Goal: Leave review/rating: Leave review/rating

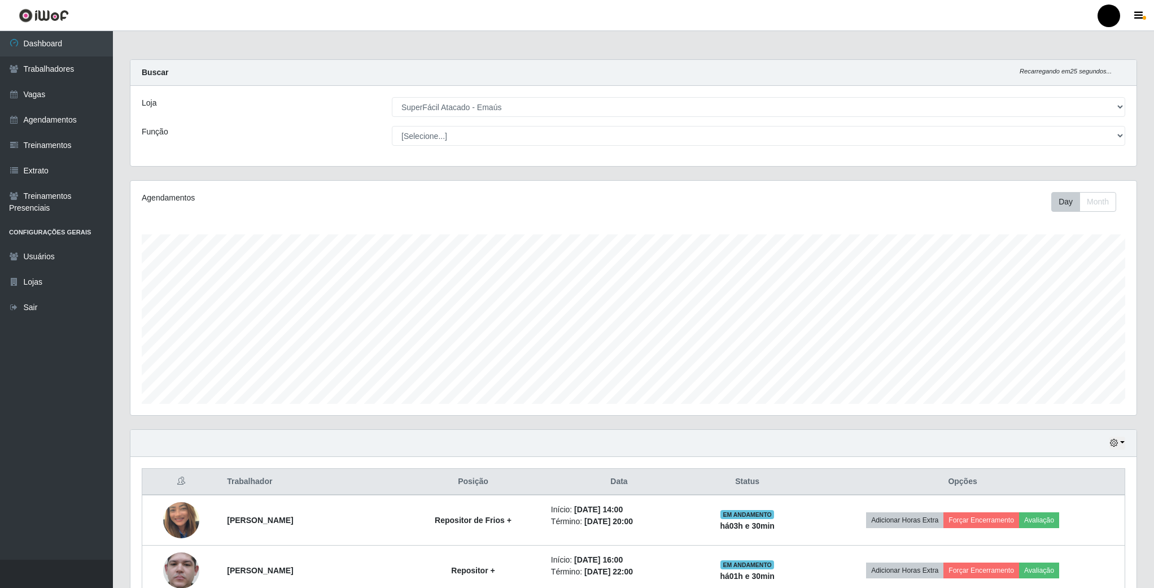
select select "407"
click at [1093, 211] on button "Month" at bounding box center [1097, 202] width 37 height 20
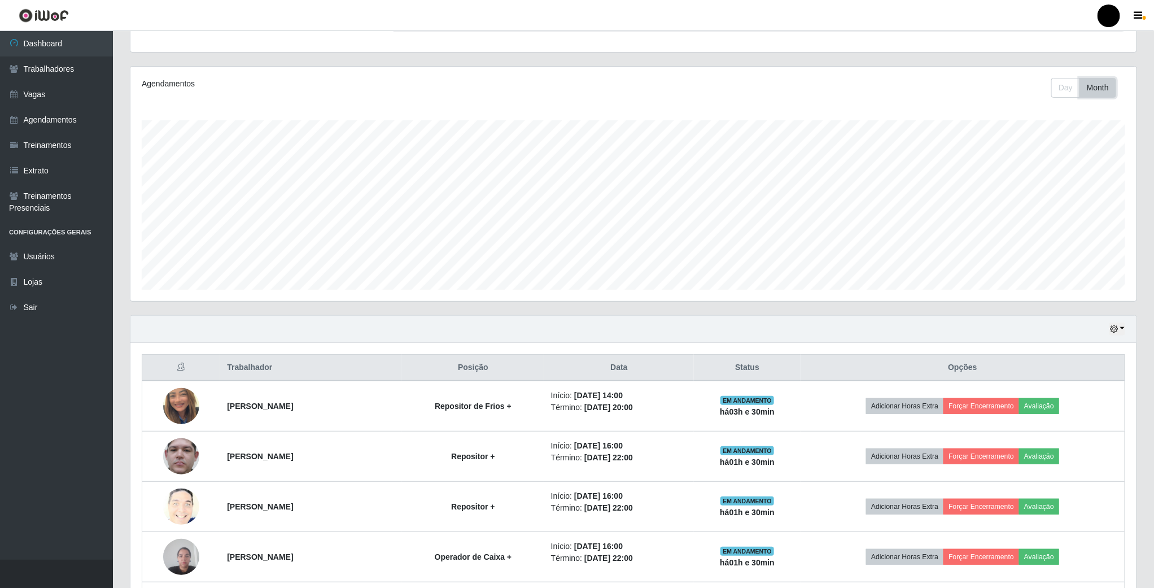
scroll to position [85, 0]
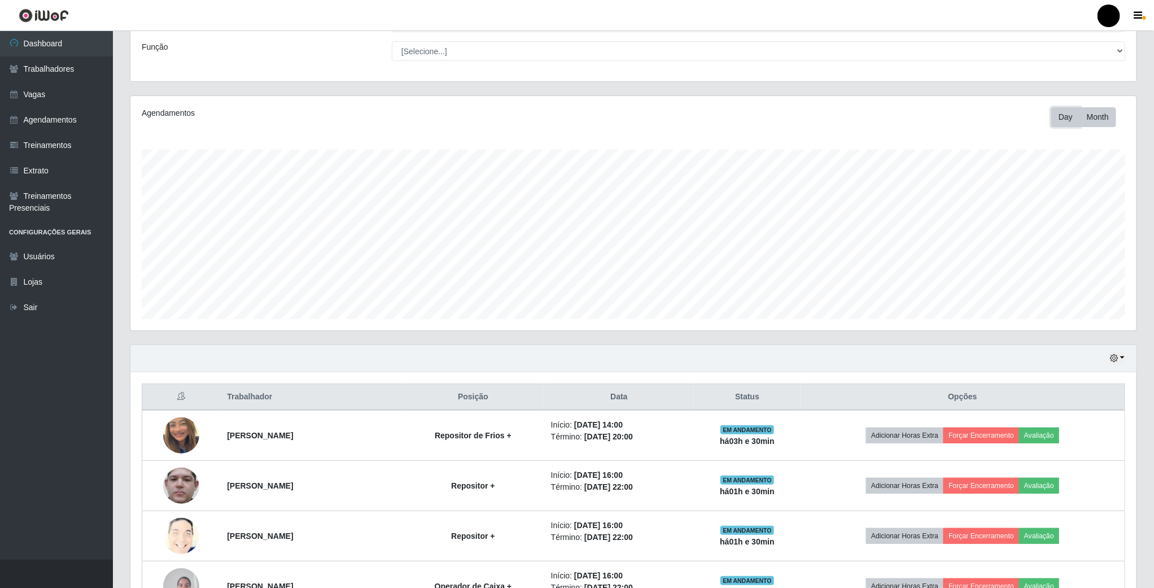
click at [1071, 119] on button "Day" at bounding box center [1065, 117] width 29 height 20
click at [1097, 122] on button "Month" at bounding box center [1097, 117] width 37 height 20
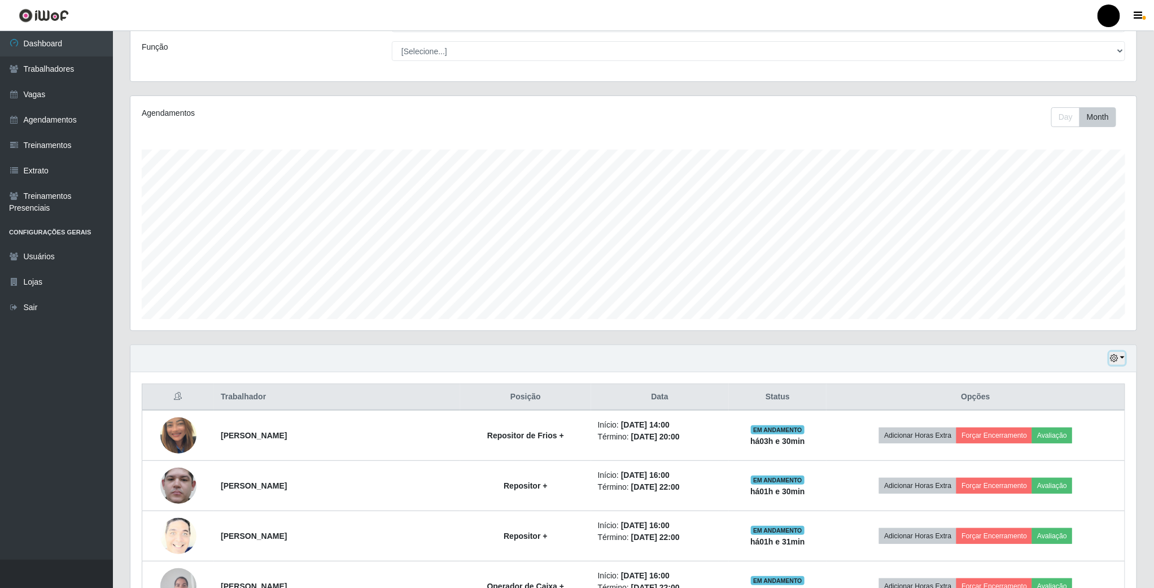
click at [1116, 356] on icon "button" at bounding box center [1114, 358] width 8 height 8
click at [1074, 428] on button "3 dias" at bounding box center [1079, 426] width 89 height 24
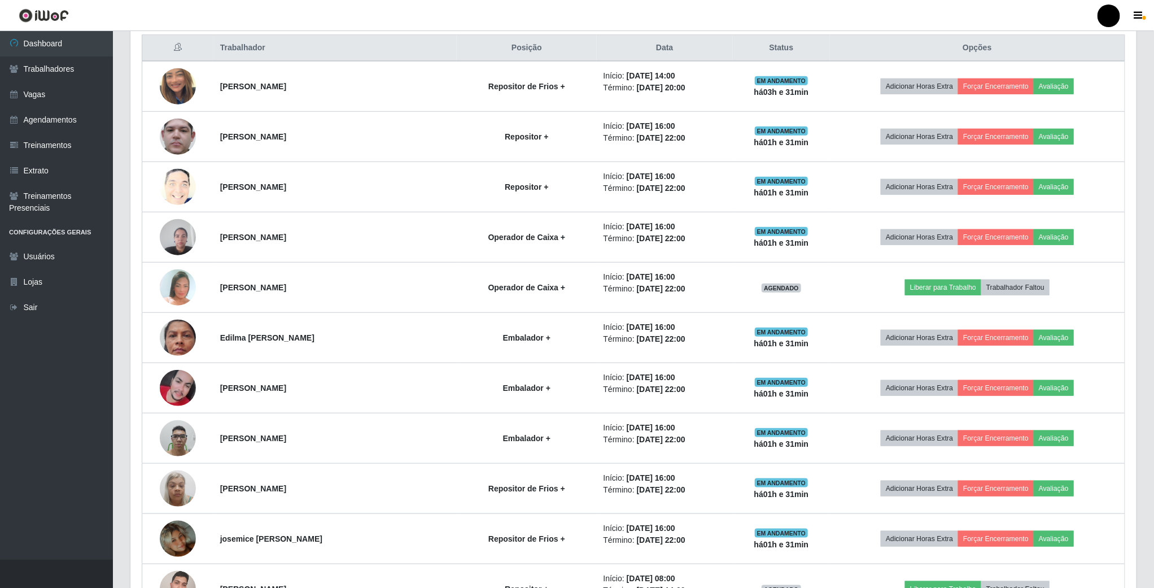
scroll to position [254, 0]
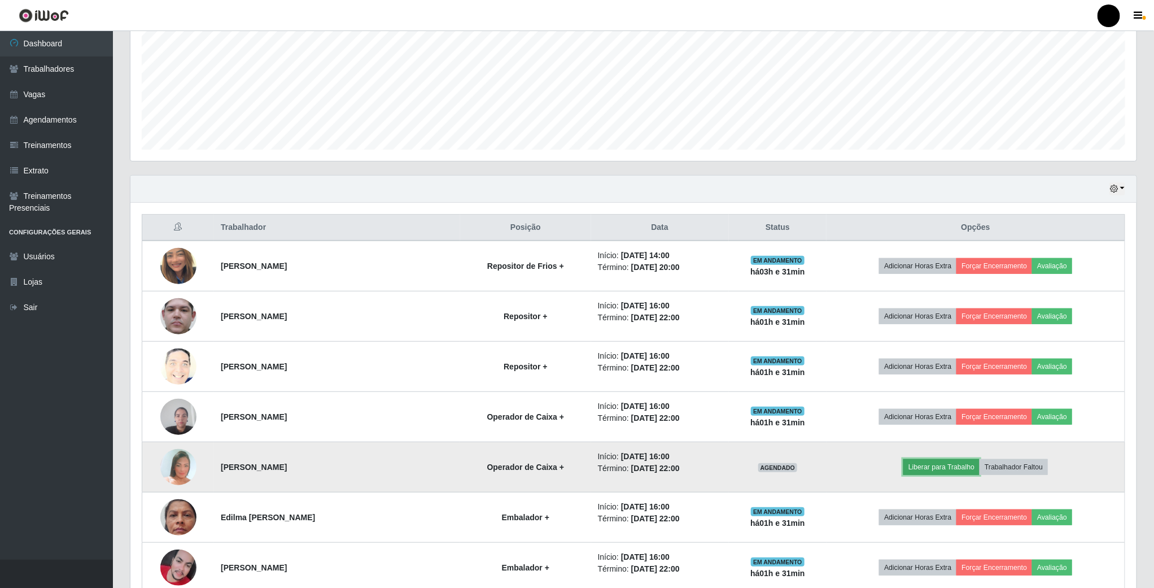
click at [944, 469] on button "Liberar para Trabalho" at bounding box center [941, 467] width 76 height 16
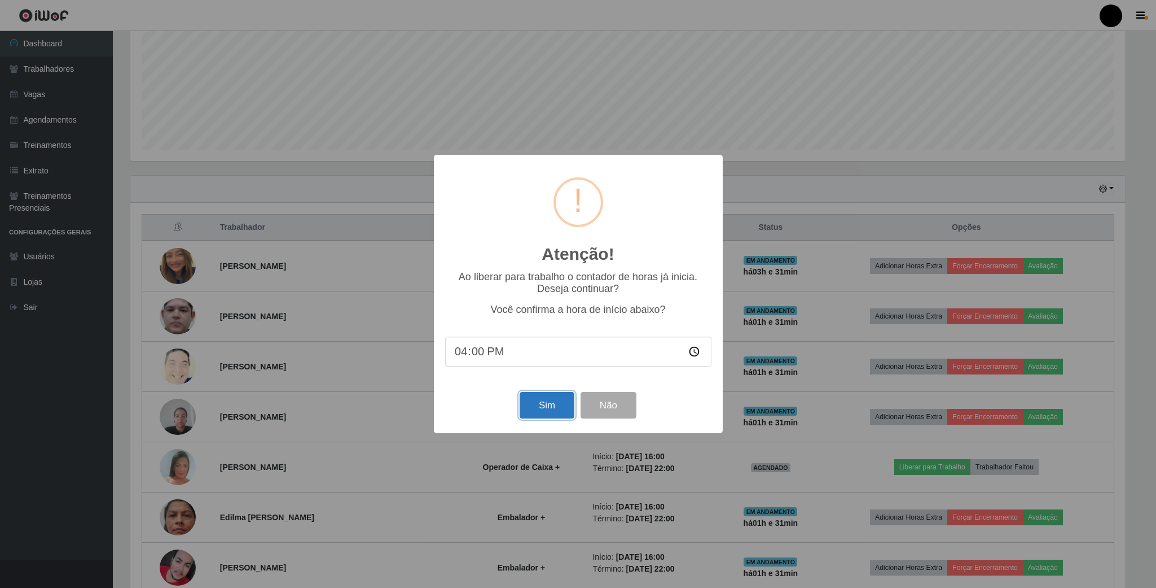
click at [553, 404] on button "Sim" at bounding box center [547, 405] width 55 height 27
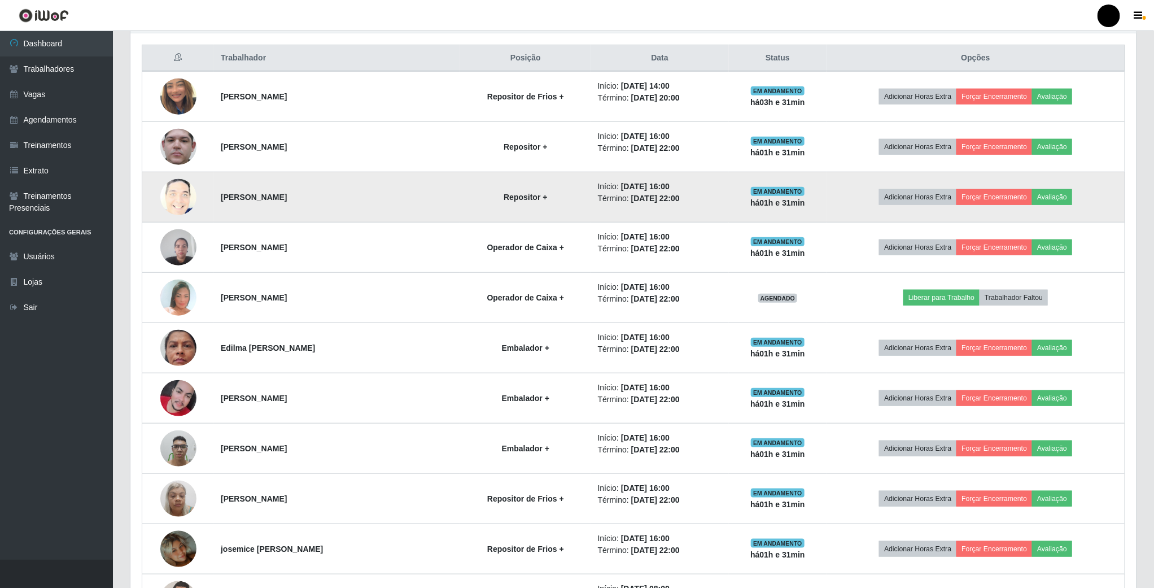
scroll to position [235, 1007]
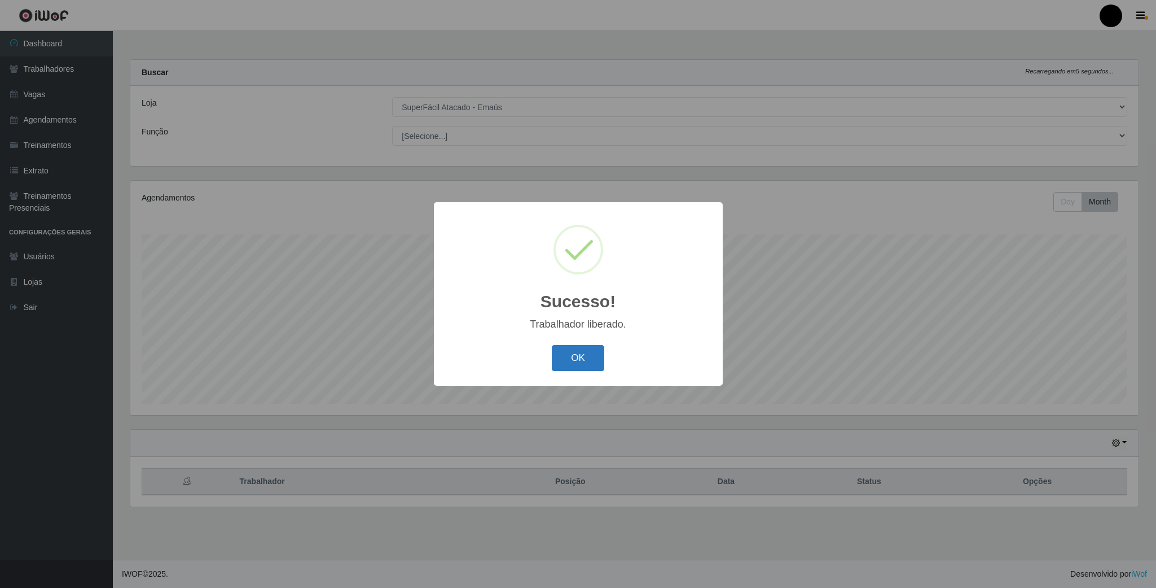
click at [586, 350] on button "OK" at bounding box center [578, 358] width 52 height 27
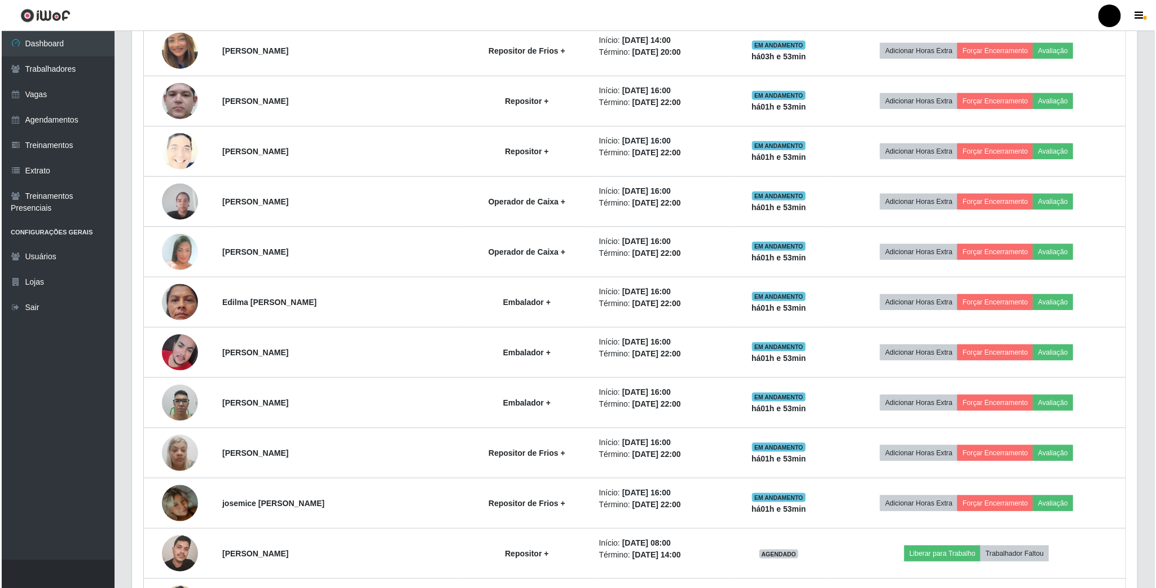
scroll to position [1429, 0]
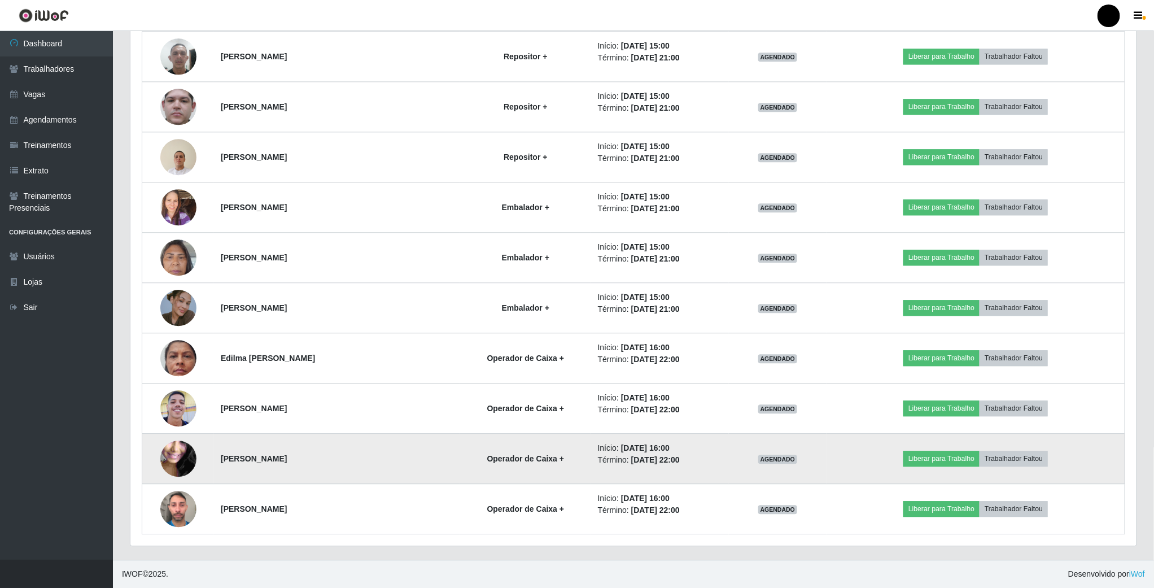
click at [175, 461] on img at bounding box center [178, 458] width 36 height 81
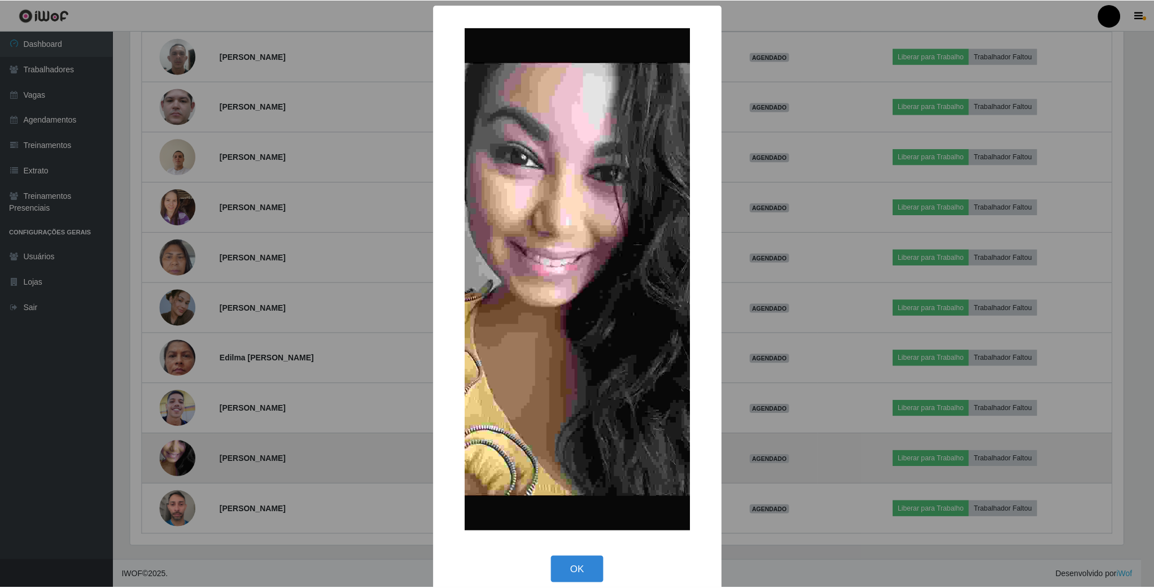
scroll to position [235, 996]
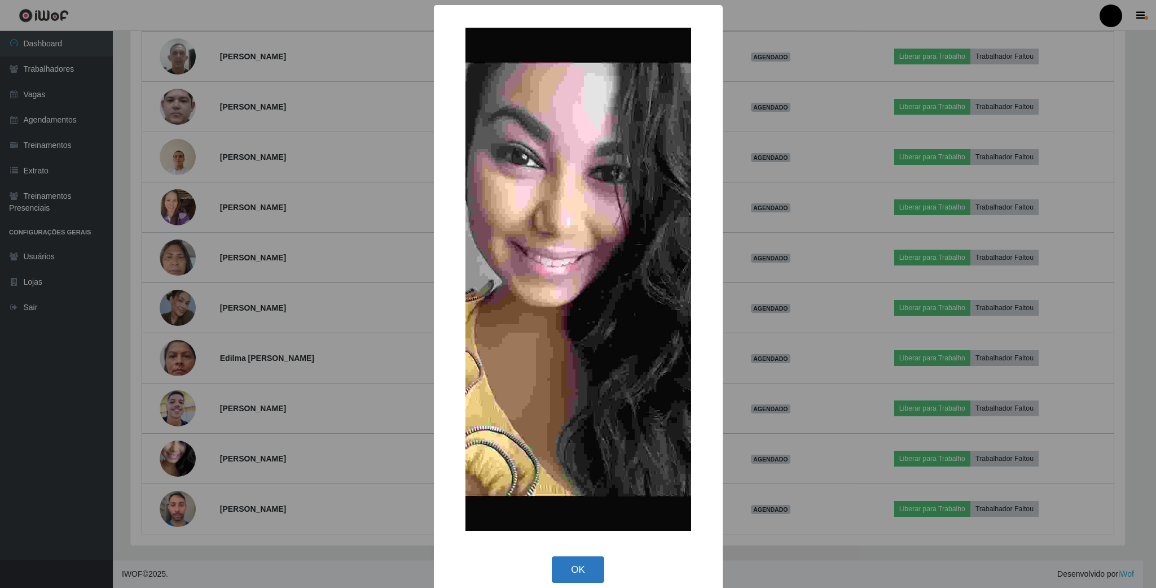
click at [560, 567] on button "OK" at bounding box center [578, 569] width 52 height 27
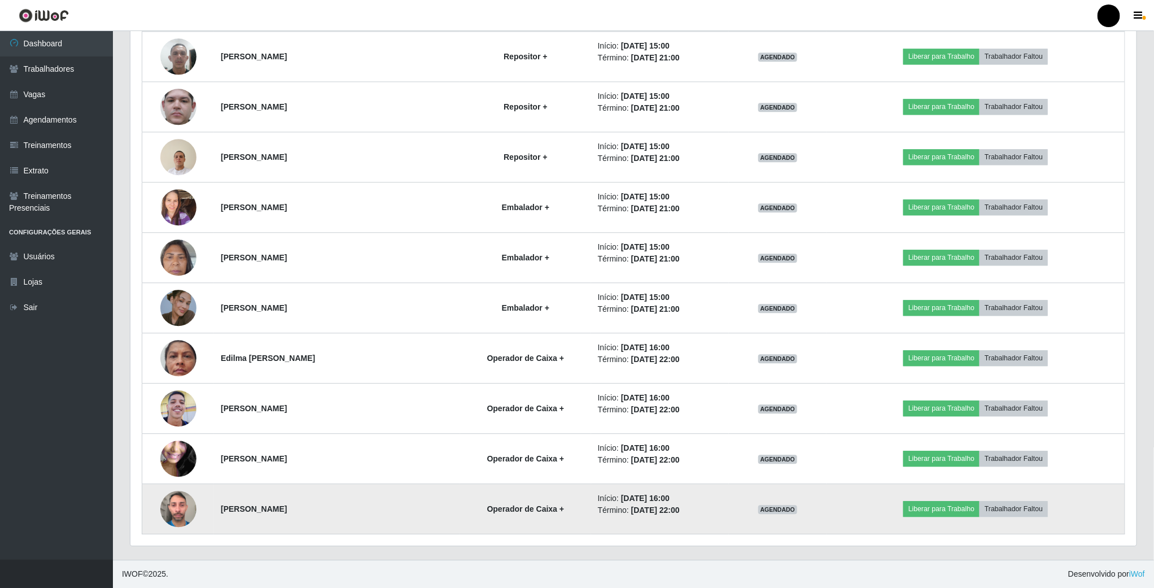
scroll to position [235, 1005]
click at [200, 515] on td at bounding box center [178, 509] width 72 height 50
click at [191, 515] on img at bounding box center [178, 508] width 36 height 48
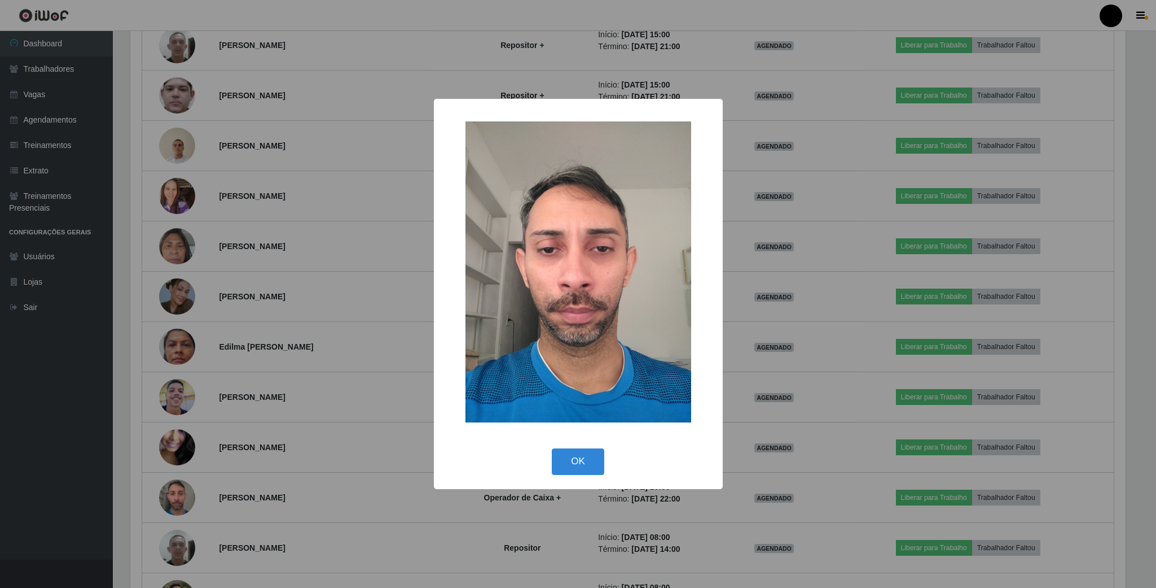
click at [588, 479] on div "× OK Cancel" at bounding box center [578, 294] width 289 height 390
click at [574, 459] on button "OK" at bounding box center [578, 461] width 52 height 27
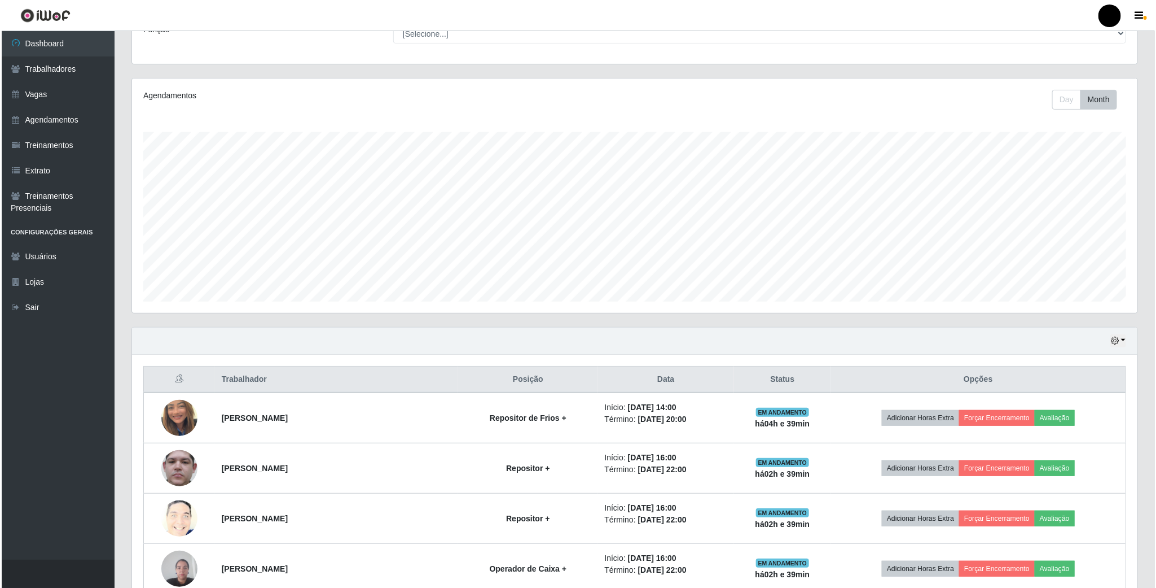
scroll to position [254, 0]
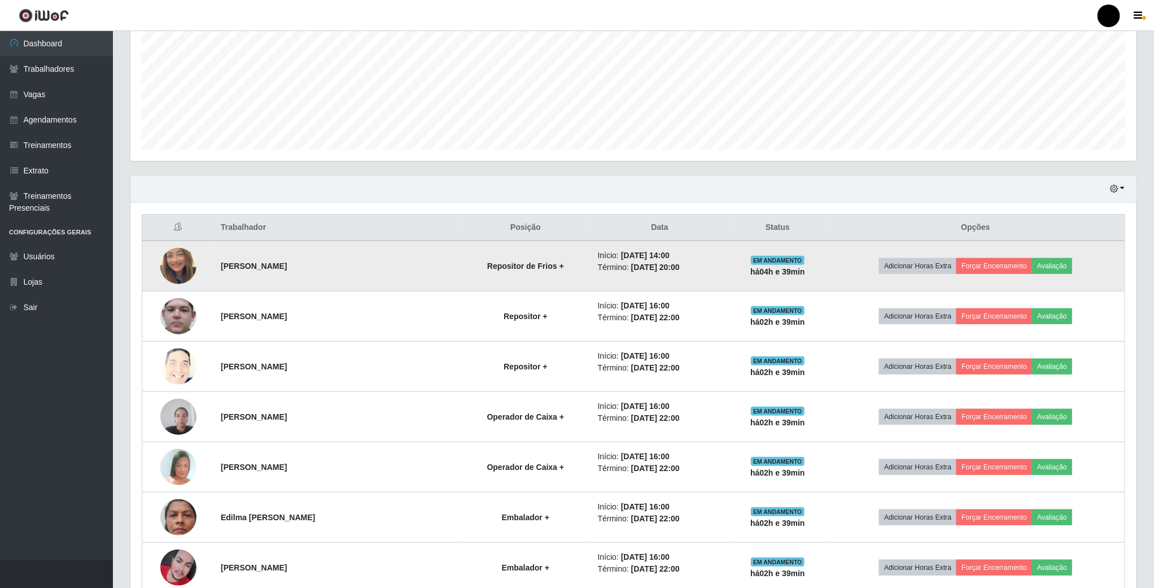
click at [185, 273] on img at bounding box center [178, 266] width 36 height 64
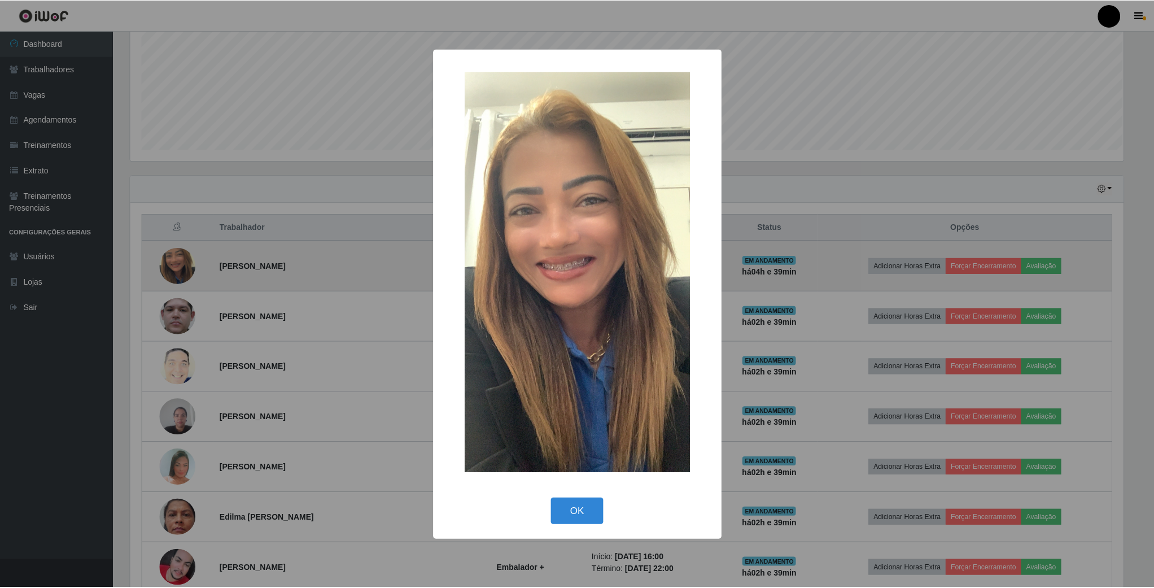
scroll to position [235, 996]
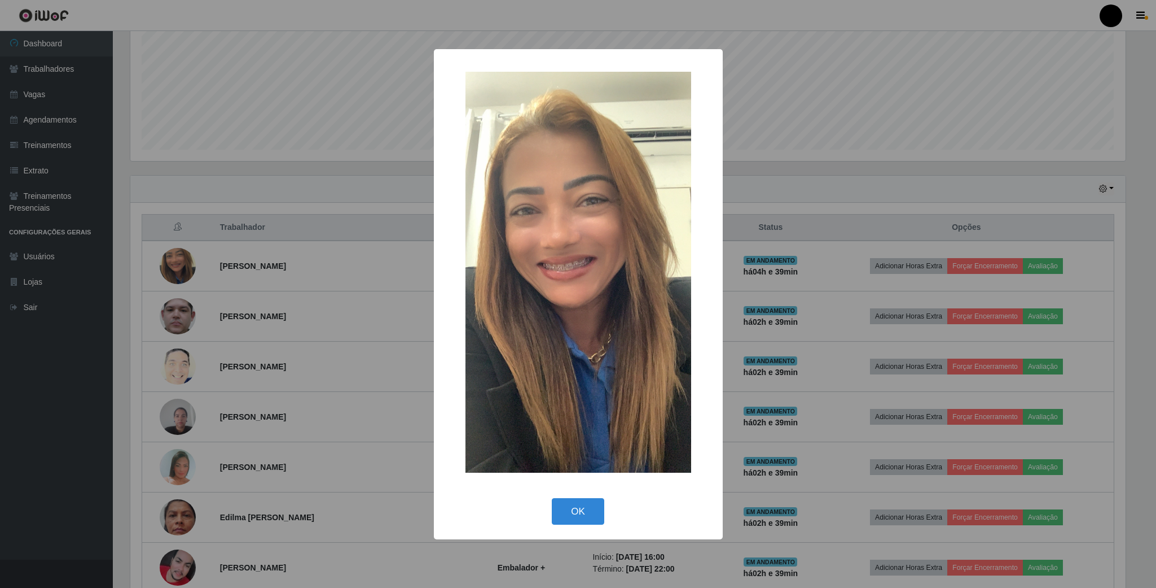
click at [189, 271] on div "× OK Cancel" at bounding box center [578, 294] width 1156 height 588
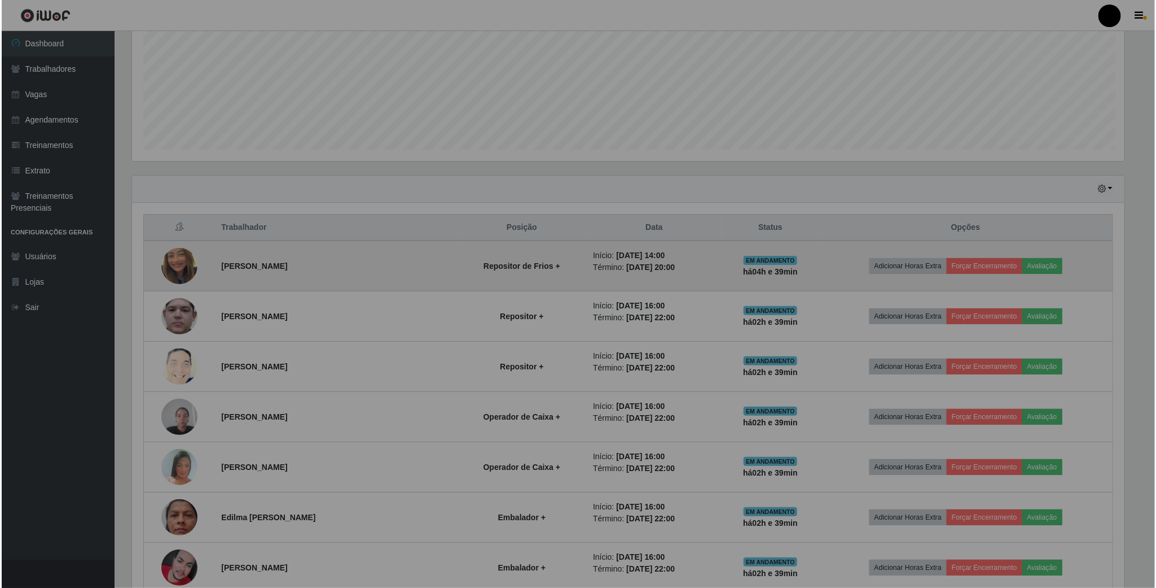
scroll to position [235, 1005]
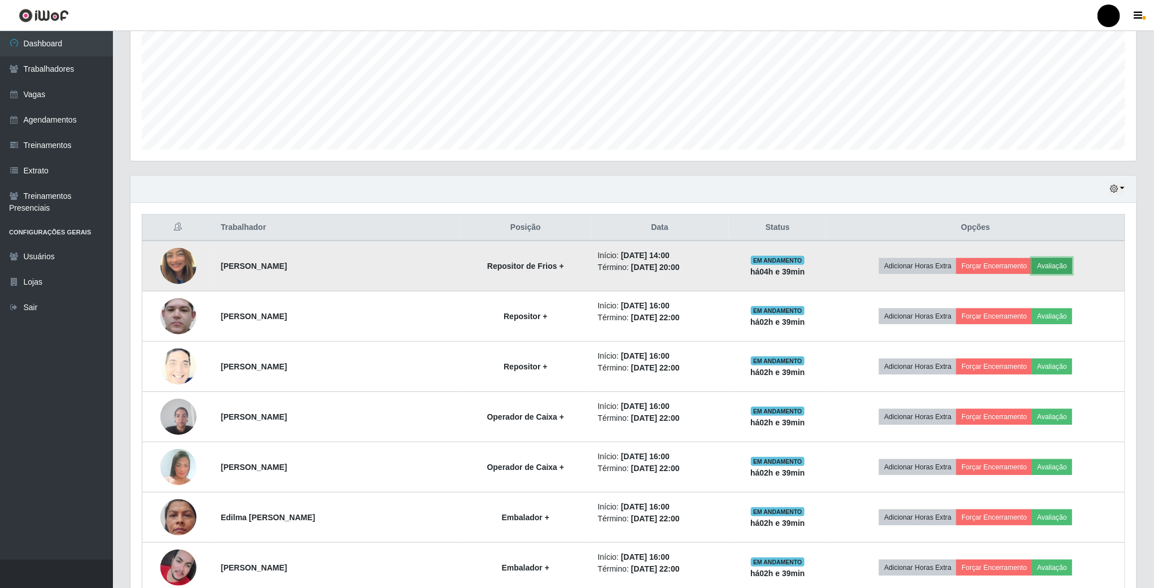
click at [1060, 266] on button "Avaliação" at bounding box center [1052, 266] width 40 height 16
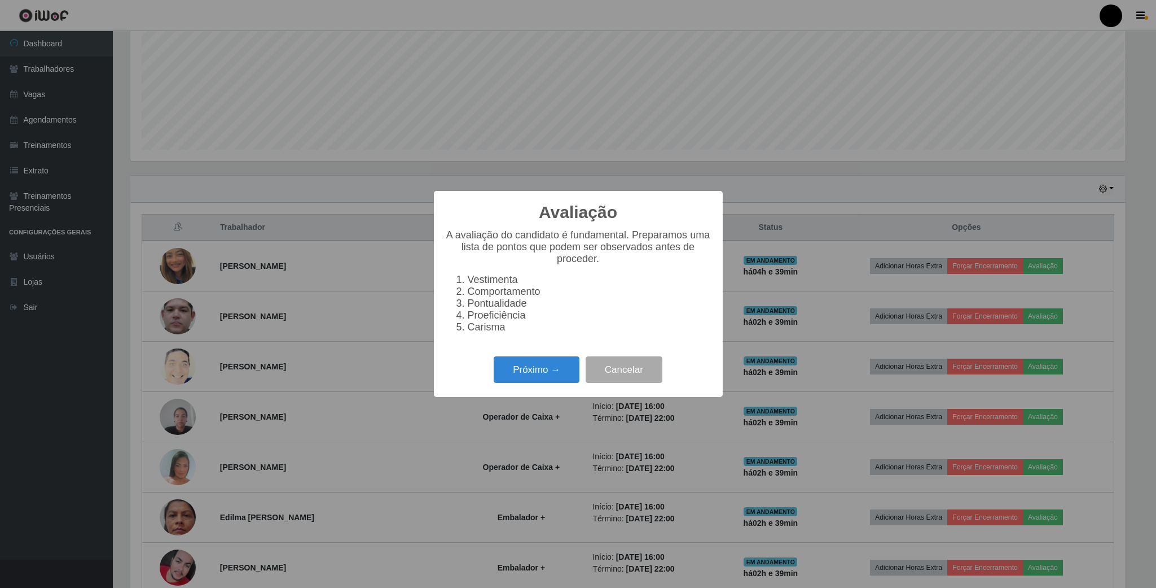
scroll to position [235, 996]
click at [546, 363] on div "Próximo → Cancelar" at bounding box center [578, 369] width 266 height 32
click at [546, 370] on button "Próximo →" at bounding box center [537, 369] width 86 height 27
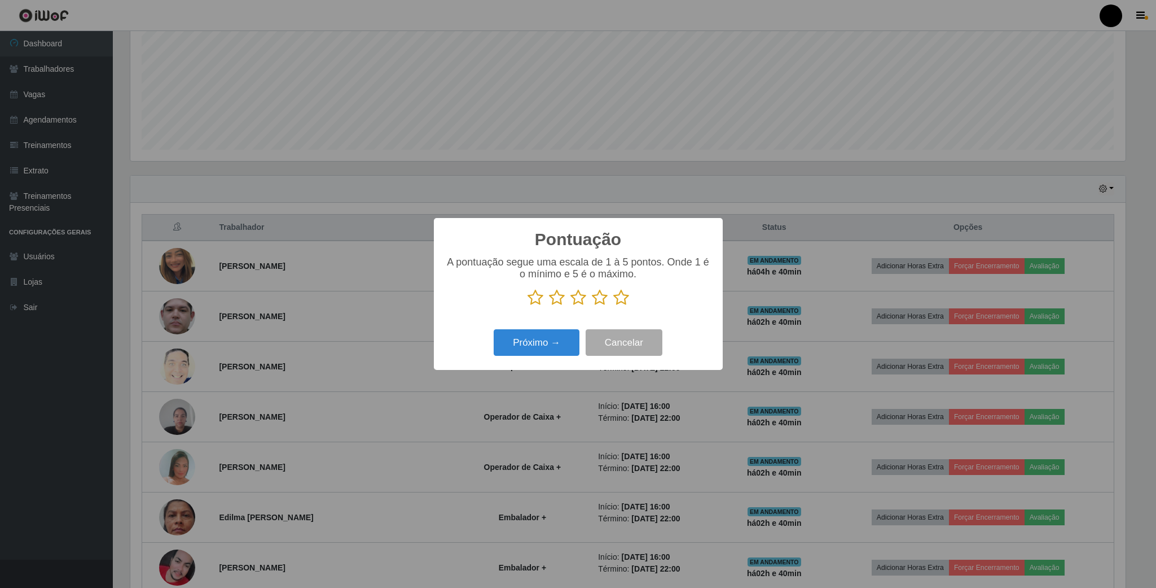
scroll to position [564154, 563394]
click at [621, 300] on icon at bounding box center [621, 297] width 16 height 17
click at [613, 306] on input "radio" at bounding box center [613, 306] width 0 height 0
click at [527, 350] on button "Próximo →" at bounding box center [537, 342] width 86 height 27
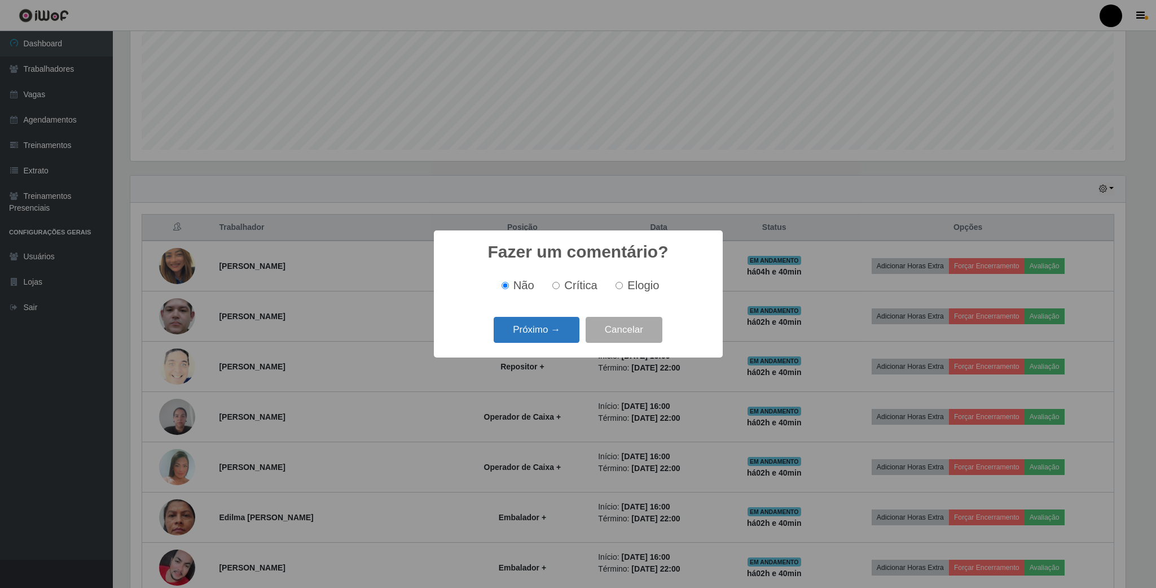
click at [523, 327] on button "Próximo →" at bounding box center [537, 330] width 86 height 27
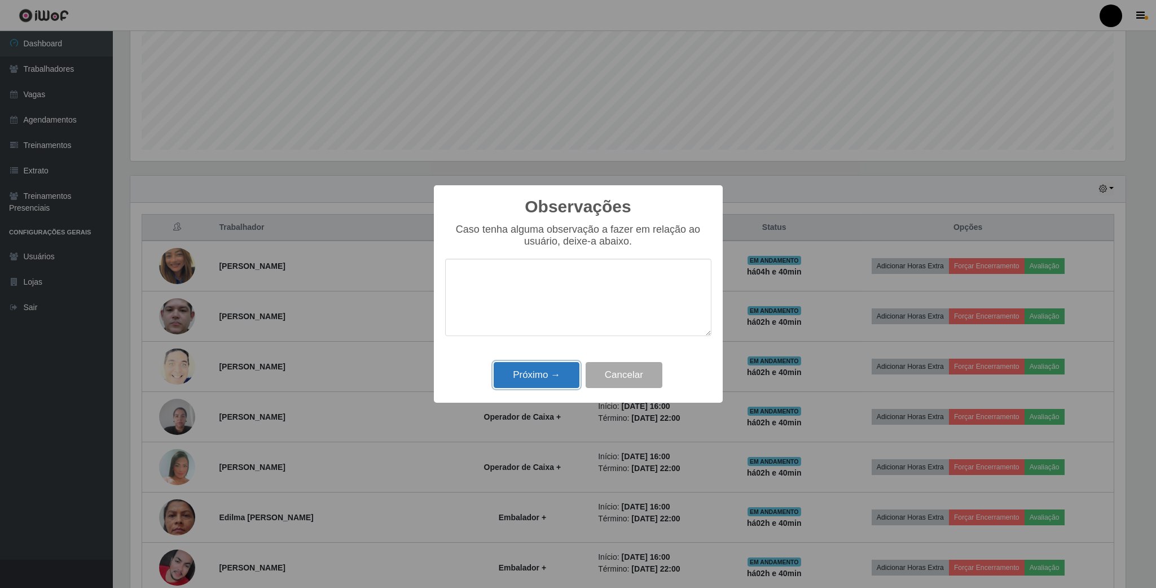
click at [544, 378] on button "Próximo →" at bounding box center [537, 375] width 86 height 27
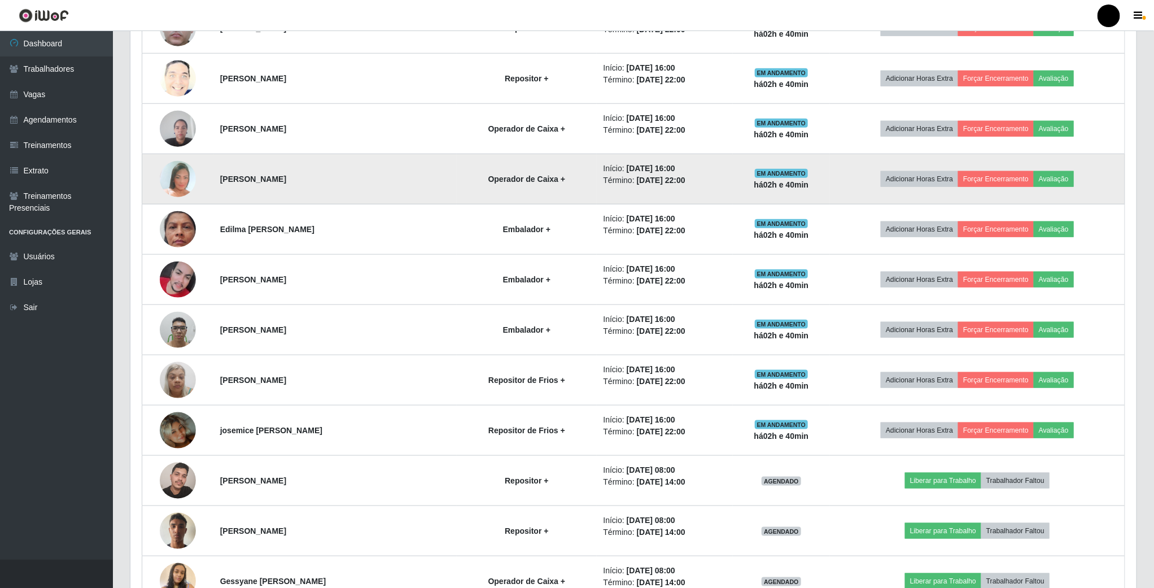
scroll to position [593, 0]
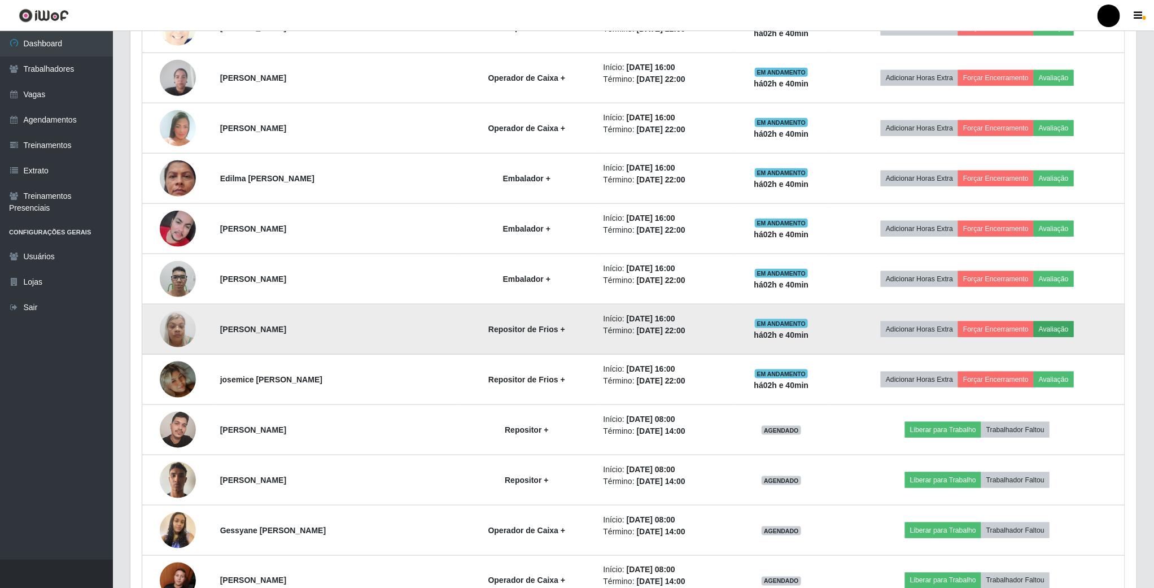
click at [1055, 254] on td "Adicionar Horas Extra Forçar Encerramento Avaliação" at bounding box center [977, 229] width 295 height 50
click at [1062, 335] on button "Avaliação" at bounding box center [1053, 329] width 40 height 16
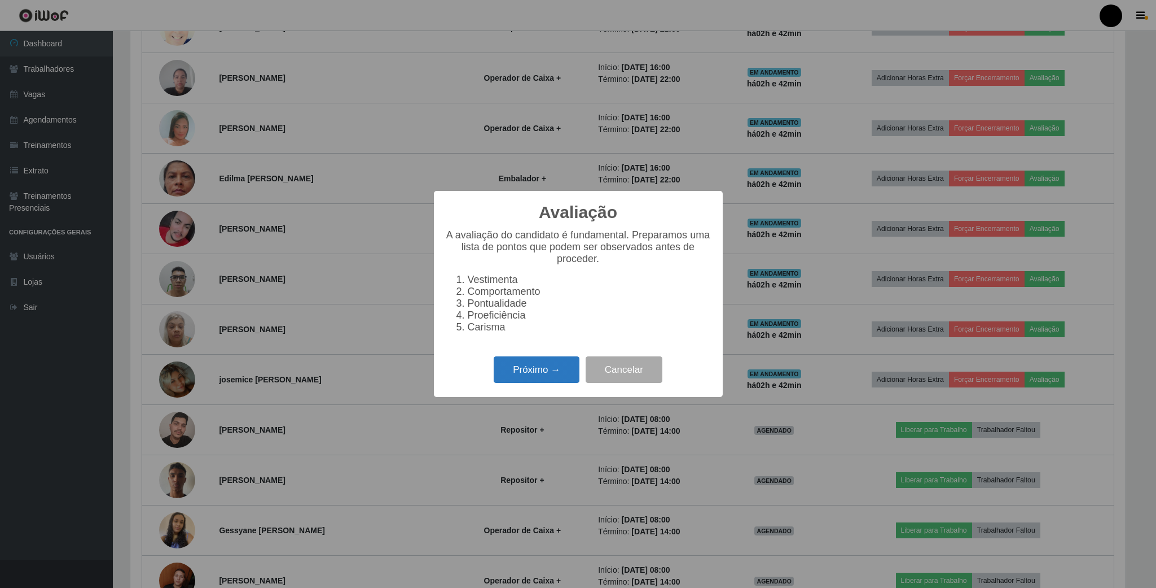
click at [541, 374] on button "Próximo →" at bounding box center [537, 369] width 86 height 27
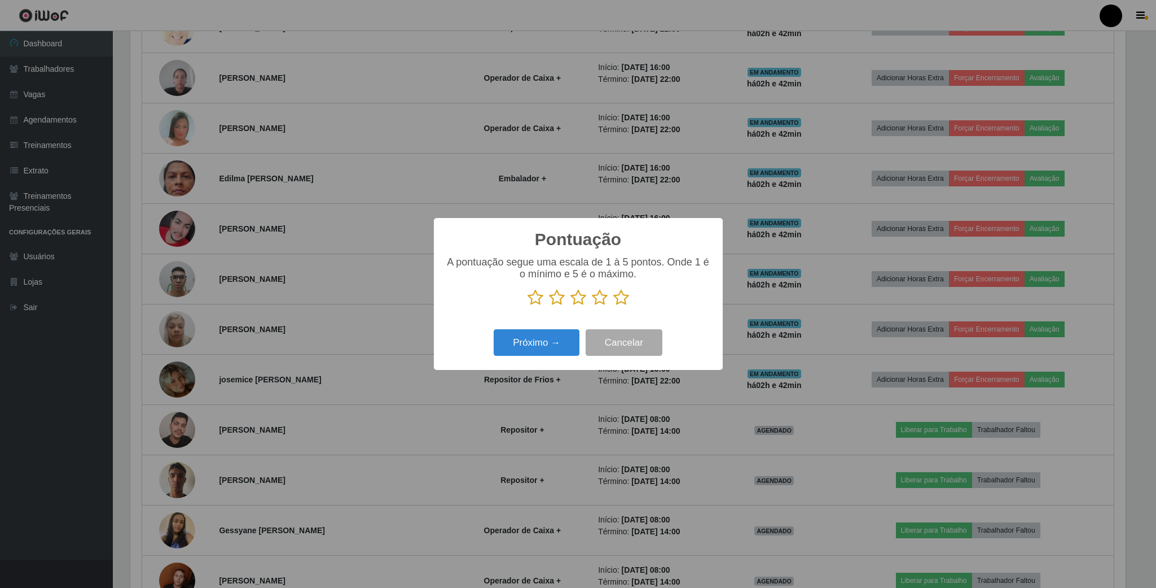
scroll to position [564154, 563394]
click at [624, 299] on icon at bounding box center [621, 297] width 16 height 17
click at [613, 306] on input "radio" at bounding box center [613, 306] width 0 height 0
click at [540, 341] on button "Próximo →" at bounding box center [537, 342] width 86 height 27
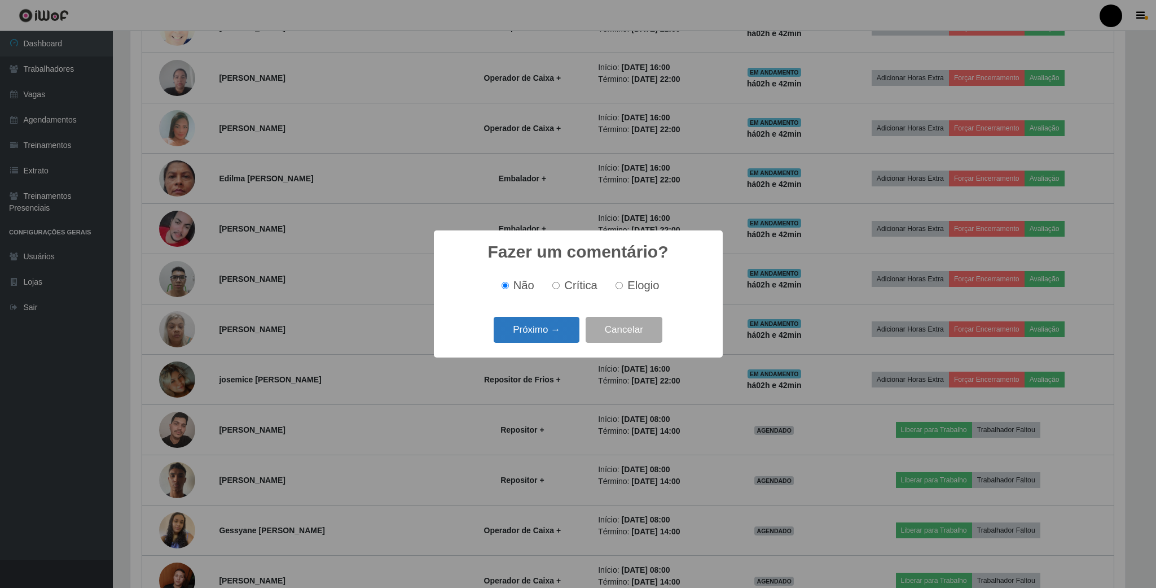
click at [547, 328] on button "Próximo →" at bounding box center [537, 330] width 86 height 27
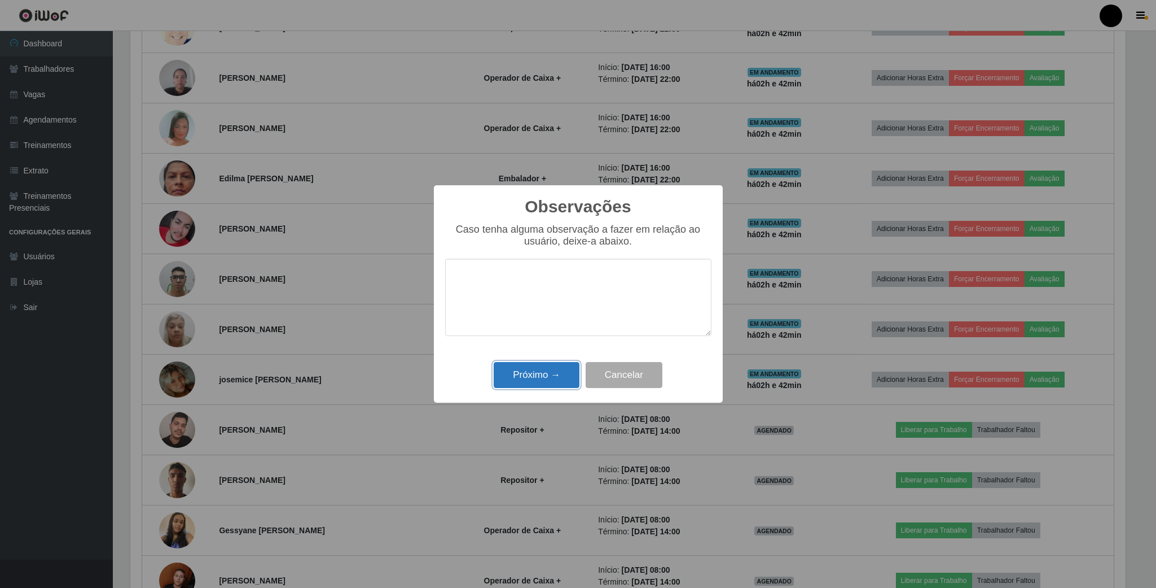
click at [551, 375] on button "Próximo →" at bounding box center [537, 375] width 86 height 27
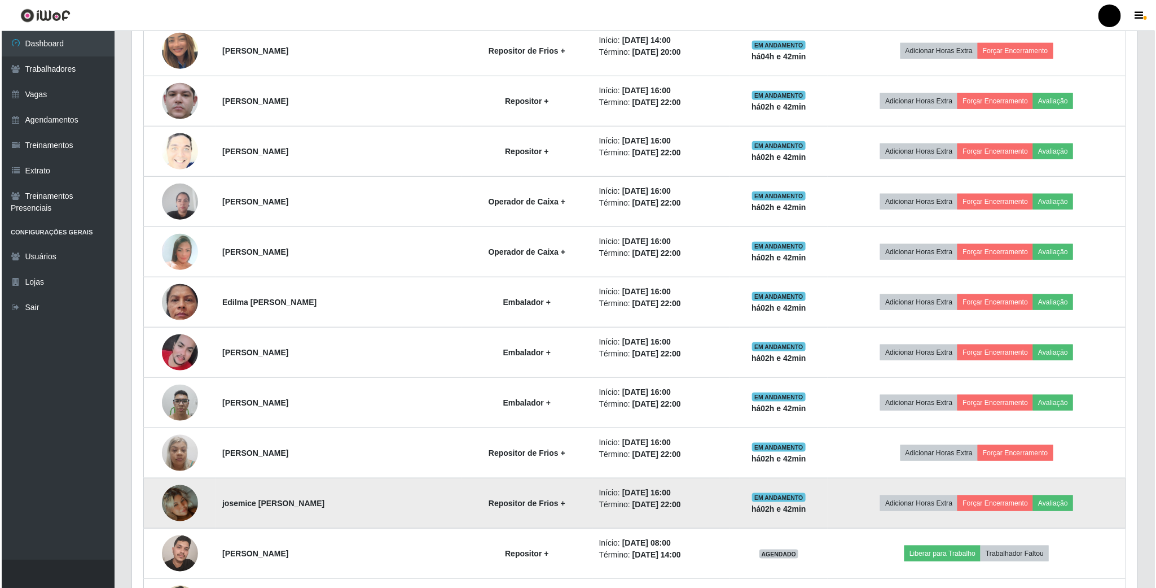
scroll to position [593, 0]
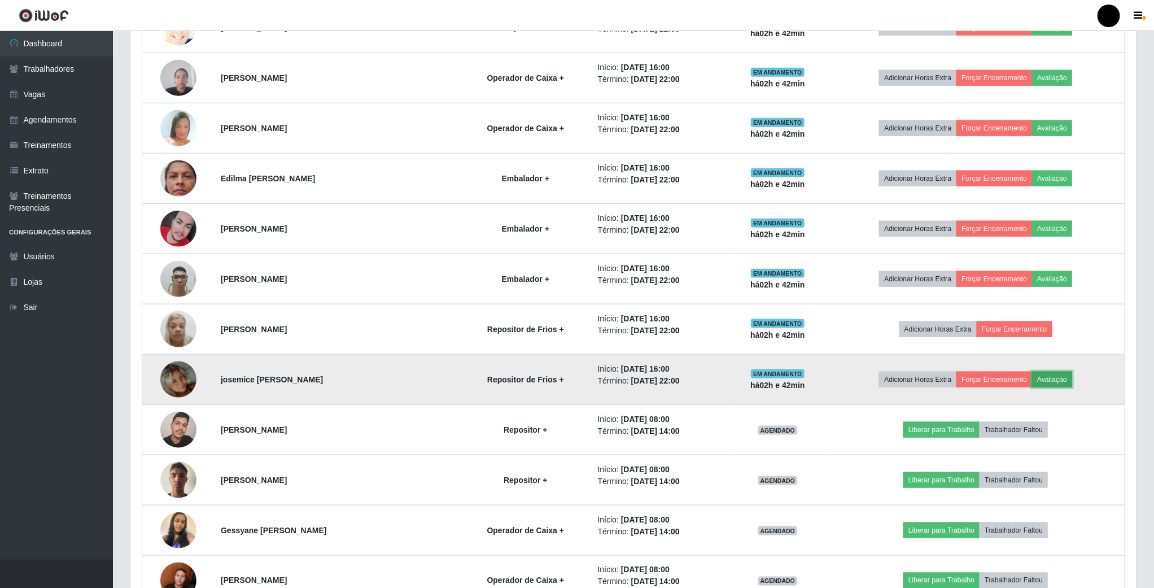
click at [1054, 386] on button "Avaliação" at bounding box center [1052, 379] width 40 height 16
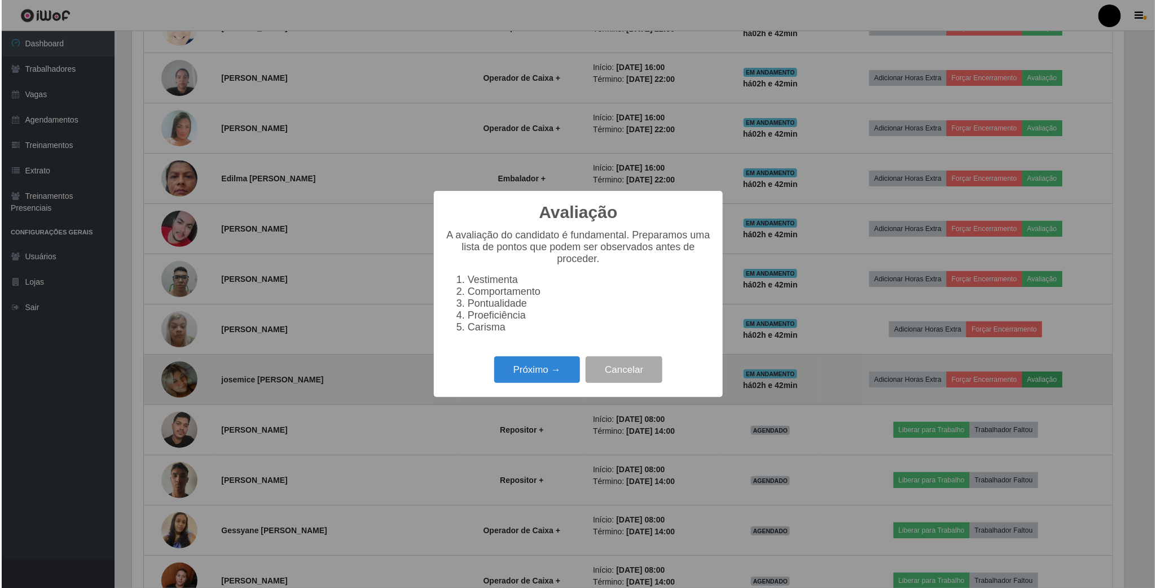
scroll to position [235, 996]
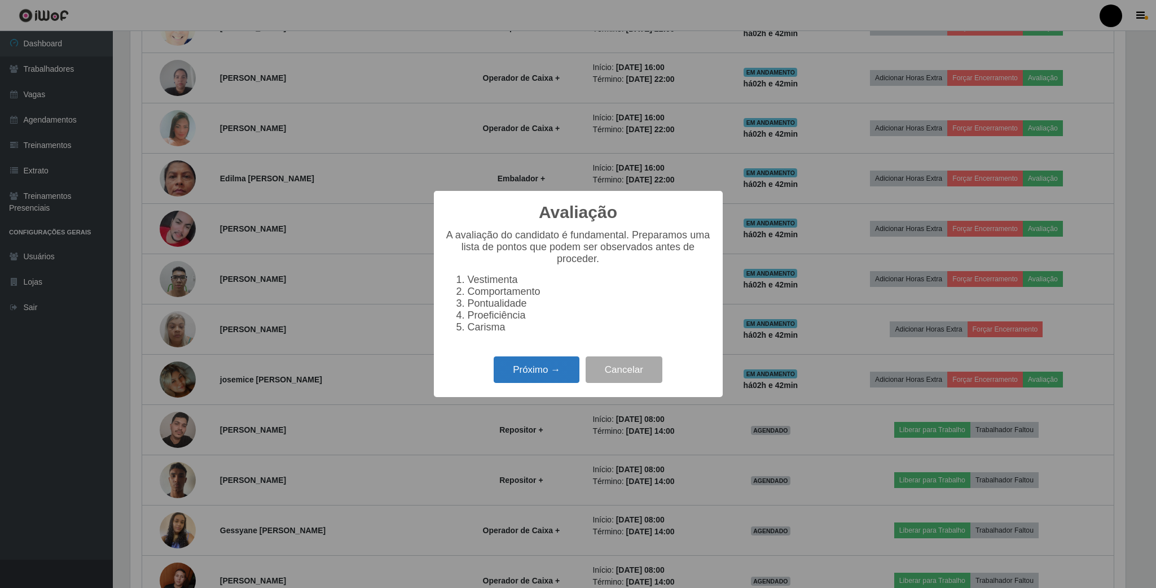
click at [541, 370] on button "Próximo →" at bounding box center [537, 369] width 86 height 27
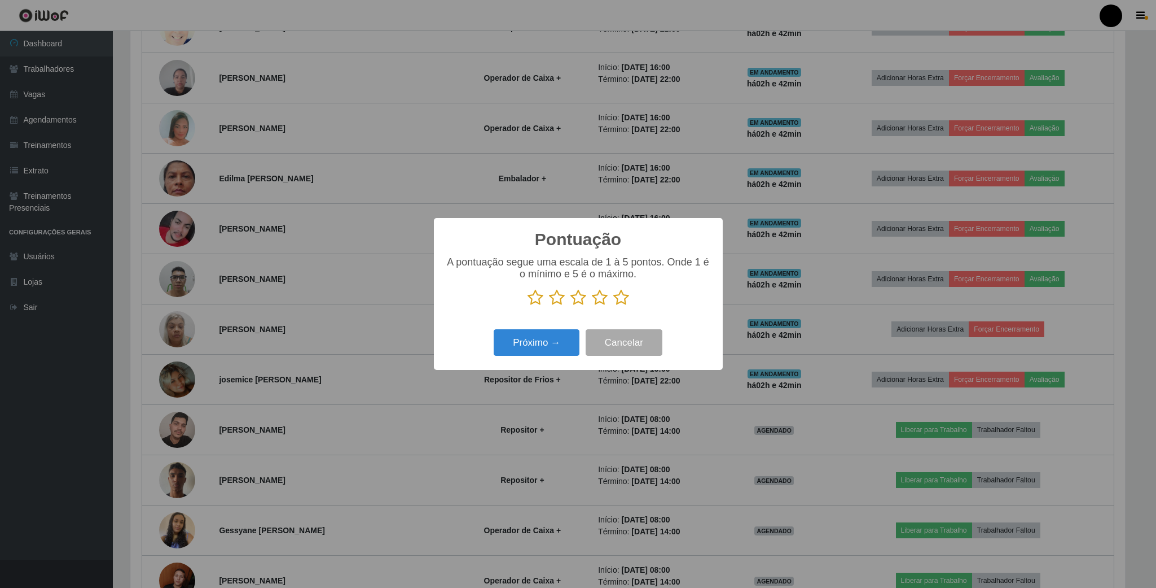
scroll to position [564154, 563394]
click at [621, 295] on icon at bounding box center [621, 297] width 16 height 17
click at [613, 306] on input "radio" at bounding box center [613, 306] width 0 height 0
click at [557, 336] on button "Próximo →" at bounding box center [537, 342] width 86 height 27
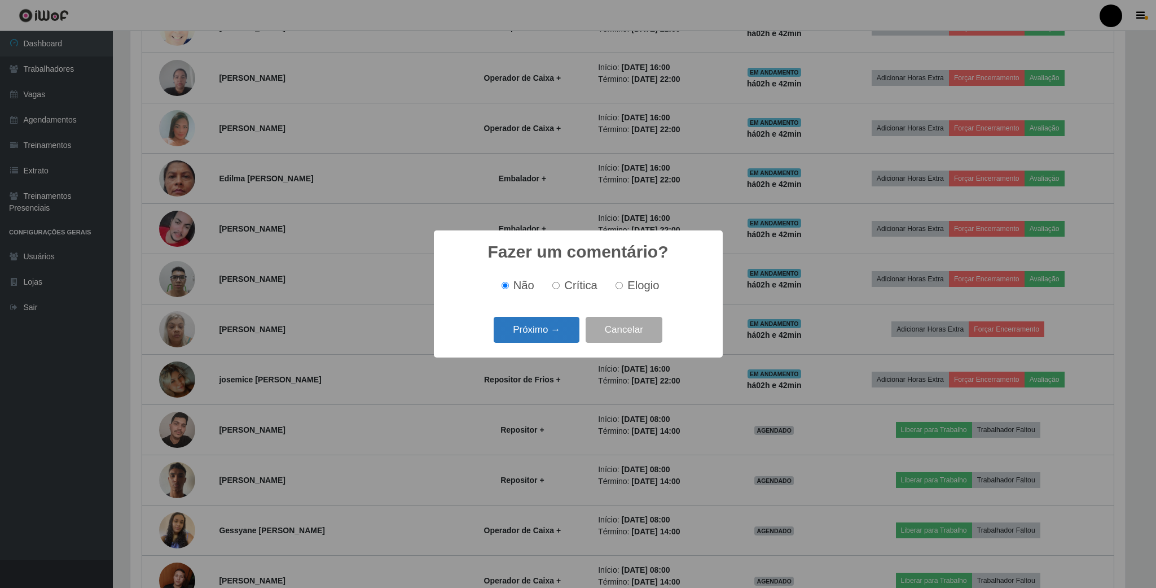
click at [539, 334] on button "Próximo →" at bounding box center [537, 330] width 86 height 27
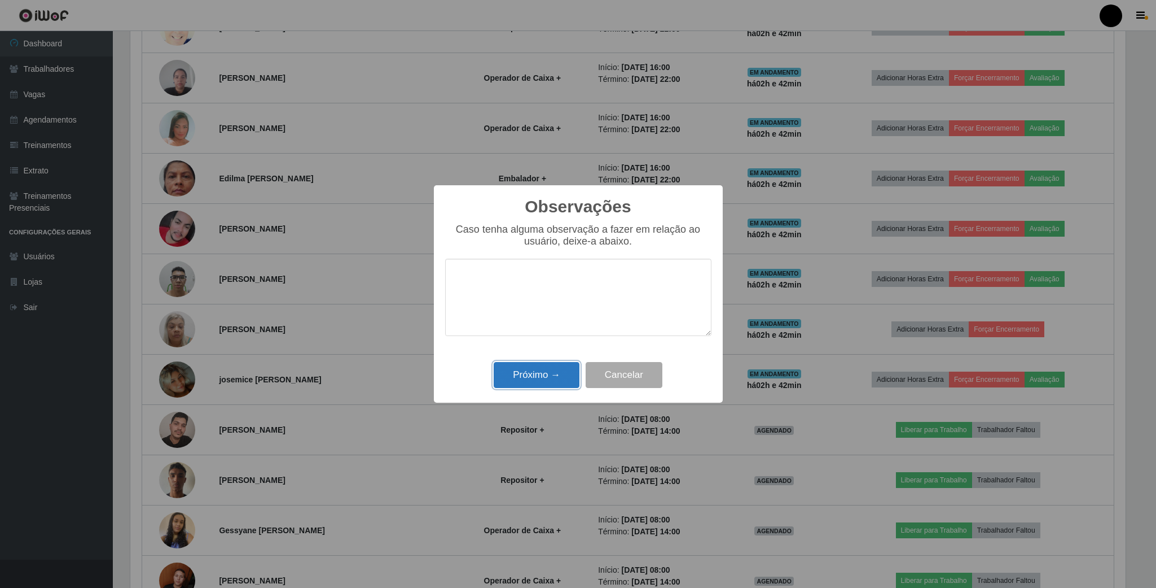
click at [542, 370] on button "Próximo →" at bounding box center [537, 375] width 86 height 27
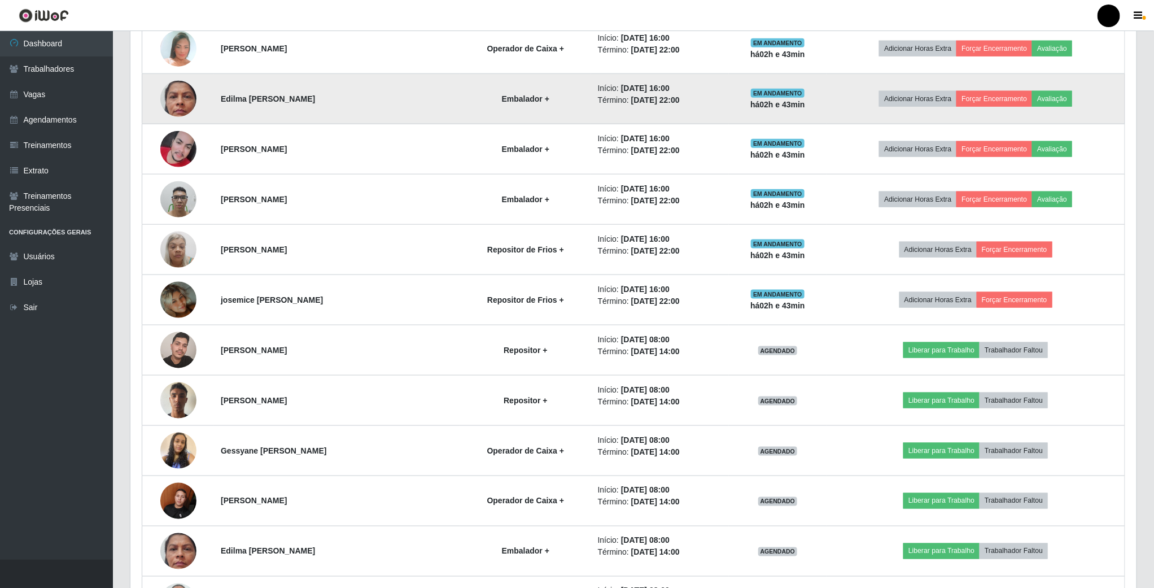
scroll to position [677, 0]
